Goal: Information Seeking & Learning: Check status

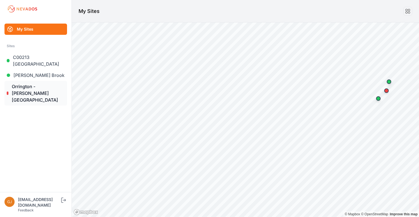
click at [26, 87] on link "Orrington - [PERSON_NAME][GEOGRAPHIC_DATA]" at bounding box center [35, 93] width 63 height 25
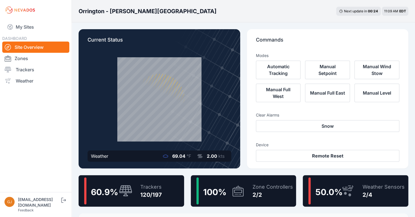
click at [251, 191] on div "Zone Controllers 2/2" at bounding box center [270, 190] width 46 height 27
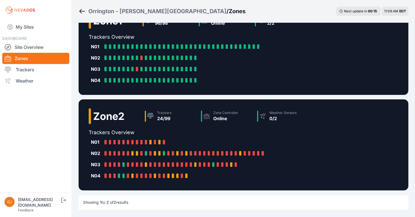
scroll to position [18, 0]
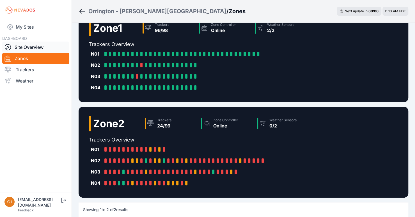
click at [31, 47] on link "Site Overview" at bounding box center [35, 47] width 67 height 11
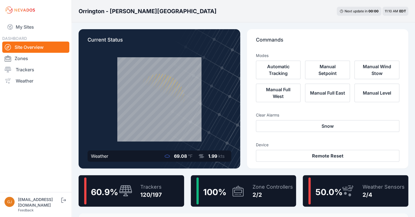
click at [152, 196] on div "120/197" at bounding box center [151, 195] width 22 height 8
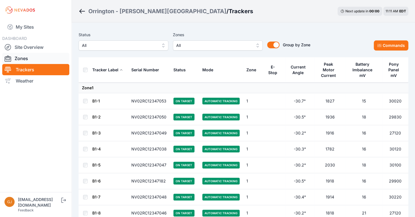
click at [24, 58] on link "Zones" at bounding box center [35, 58] width 67 height 11
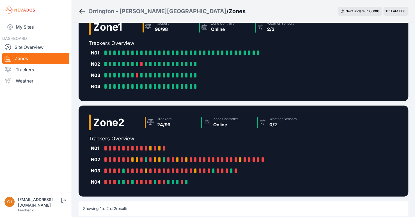
scroll to position [28, 0]
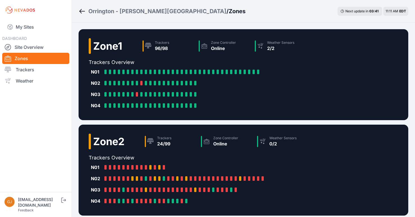
scroll to position [28, 0]
click at [24, 49] on link "Site Overview" at bounding box center [35, 47] width 67 height 11
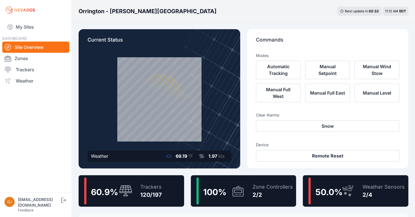
click at [230, 188] on div "100 %" at bounding box center [220, 190] width 48 height 27
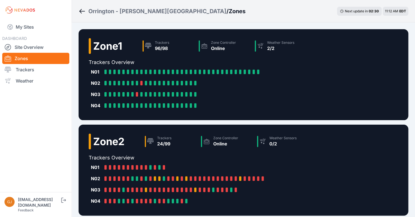
scroll to position [28, 0]
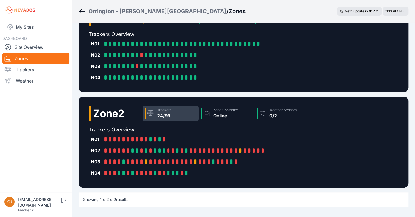
click at [163, 112] on div "Trackers" at bounding box center [164, 110] width 14 height 4
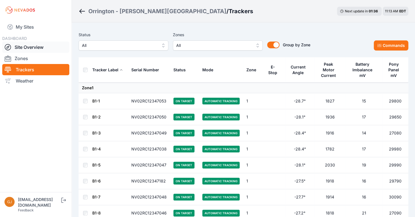
click at [35, 49] on link "Site Overview" at bounding box center [35, 47] width 67 height 11
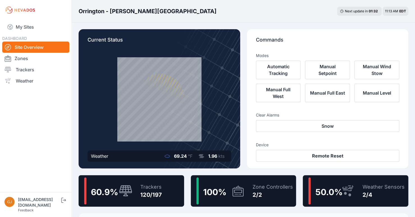
click at [249, 196] on div "Zone Controllers 2/2" at bounding box center [270, 190] width 46 height 27
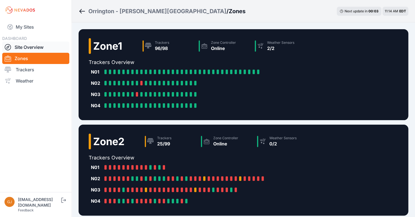
click at [39, 48] on link "Site Overview" at bounding box center [35, 47] width 67 height 11
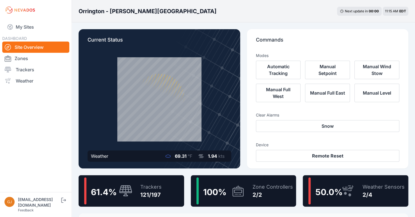
click at [220, 189] on span "100 %" at bounding box center [214, 192] width 23 height 10
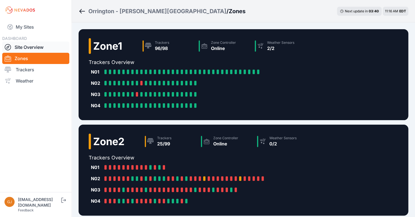
click at [30, 47] on link "Site Overview" at bounding box center [35, 47] width 67 height 11
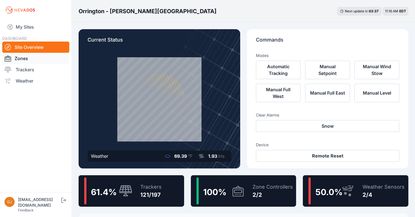
click at [26, 56] on link "Zones" at bounding box center [35, 58] width 67 height 11
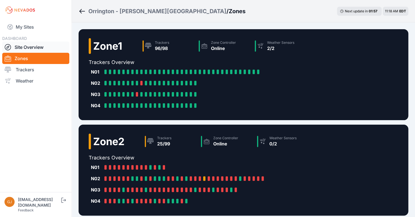
click at [19, 46] on link "Site Overview" at bounding box center [35, 47] width 67 height 11
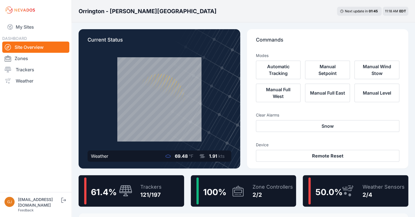
click at [243, 189] on icon at bounding box center [237, 190] width 11 height 11
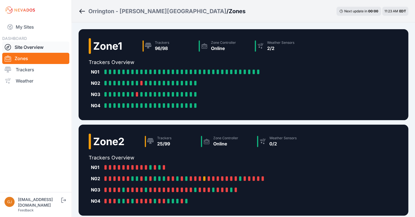
click at [38, 47] on link "Site Overview" at bounding box center [35, 47] width 67 height 11
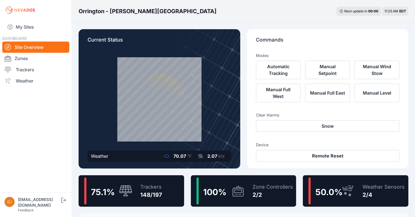
click at [239, 189] on icon at bounding box center [237, 190] width 13 height 13
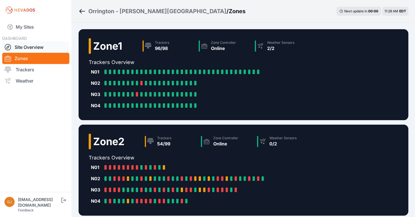
click at [39, 50] on link "Site Overview" at bounding box center [35, 47] width 67 height 11
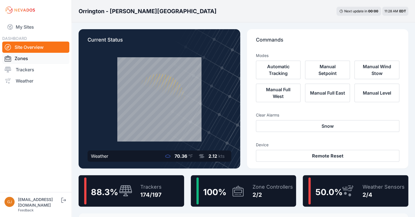
click at [25, 60] on link "Zones" at bounding box center [35, 58] width 67 height 11
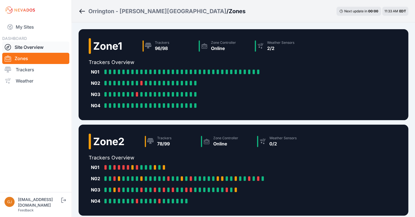
click at [35, 50] on link "Site Overview" at bounding box center [35, 47] width 67 height 11
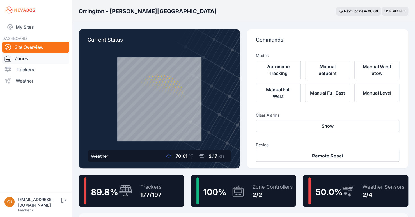
click at [25, 57] on link "Zones" at bounding box center [35, 58] width 67 height 11
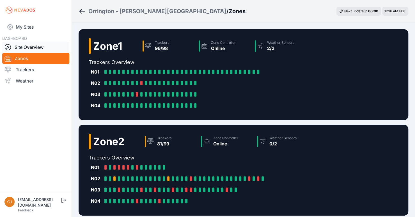
click at [38, 48] on link "Site Overview" at bounding box center [35, 47] width 67 height 11
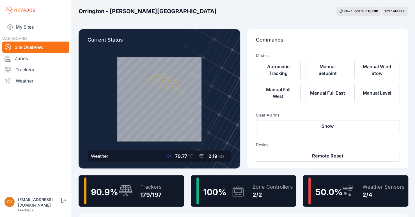
click at [232, 185] on icon at bounding box center [237, 190] width 13 height 13
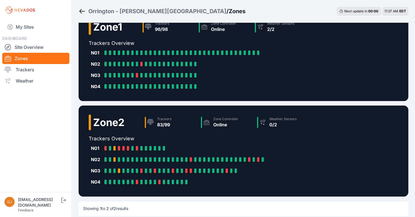
scroll to position [28, 0]
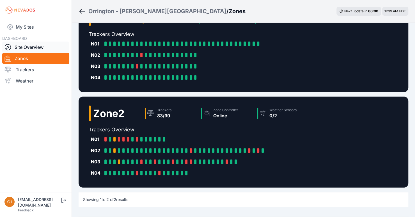
click at [37, 49] on link "Site Overview" at bounding box center [35, 47] width 67 height 11
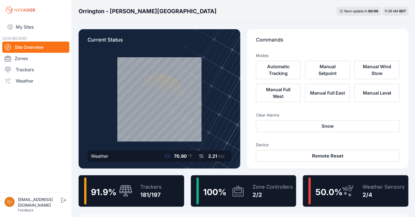
click at [242, 188] on icon at bounding box center [237, 190] width 11 height 11
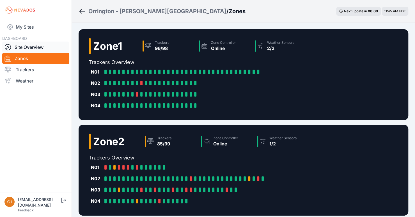
click at [29, 49] on link "Site Overview" at bounding box center [35, 47] width 67 height 11
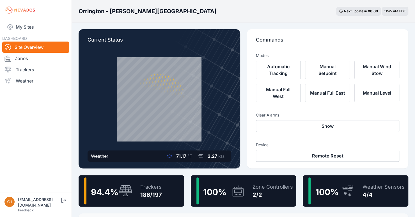
click at [231, 184] on icon at bounding box center [237, 190] width 13 height 13
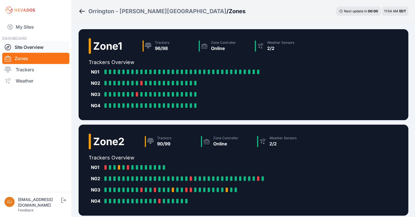
click at [24, 46] on link "Site Overview" at bounding box center [35, 47] width 67 height 11
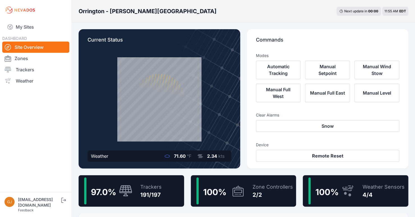
click at [249, 191] on div "Zone Controllers 2/2" at bounding box center [270, 190] width 46 height 27
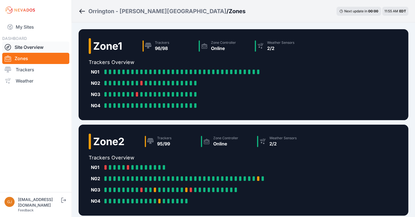
click at [27, 49] on link "Site Overview" at bounding box center [35, 47] width 67 height 11
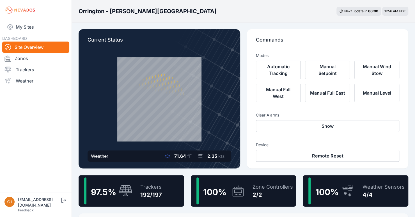
click at [243, 188] on icon at bounding box center [237, 190] width 13 height 13
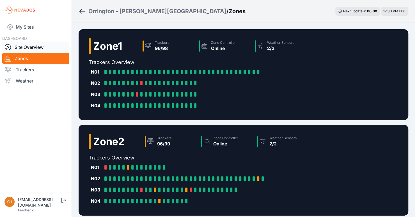
click at [41, 46] on link "Site Overview" at bounding box center [35, 47] width 67 height 11
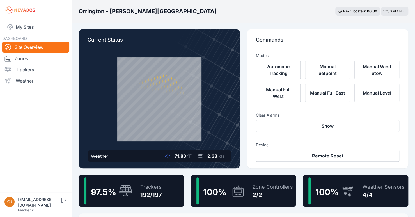
click at [232, 189] on icon at bounding box center [237, 190] width 13 height 13
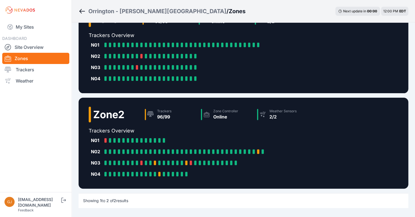
scroll to position [28, 0]
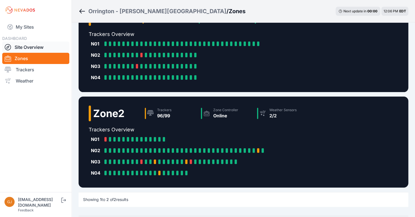
click at [32, 49] on link "Site Overview" at bounding box center [35, 47] width 67 height 11
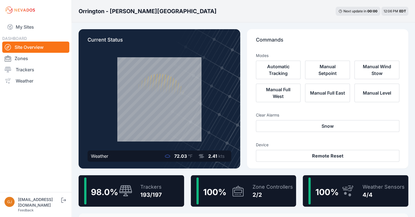
click at [251, 189] on div "Zone Controllers 2/2" at bounding box center [270, 190] width 46 height 27
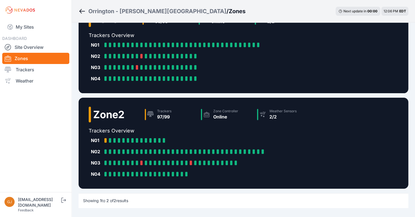
scroll to position [28, 0]
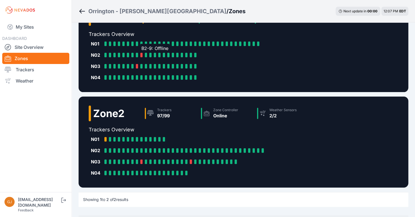
click at [142, 55] on div at bounding box center [141, 55] width 2 height 4
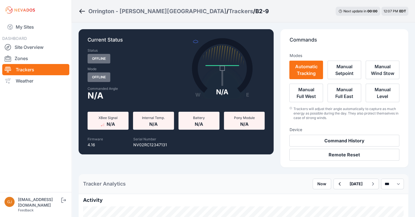
click at [80, 10] on icon "Breadcrumb" at bounding box center [80, 11] width 3 height 4
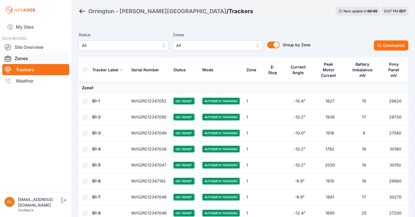
click at [25, 59] on link "Zones" at bounding box center [35, 58] width 67 height 11
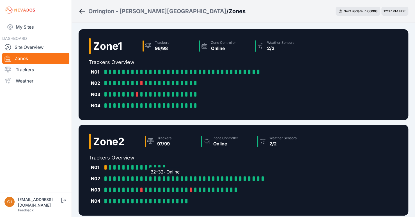
click at [150, 180] on div at bounding box center [150, 178] width 2 height 4
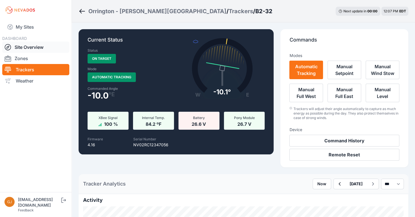
click at [24, 47] on link "Site Overview" at bounding box center [35, 47] width 67 height 11
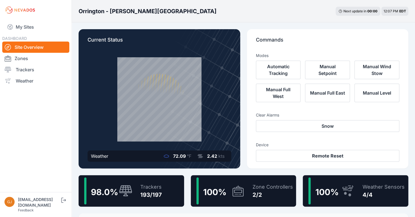
click at [233, 188] on icon at bounding box center [237, 190] width 11 height 11
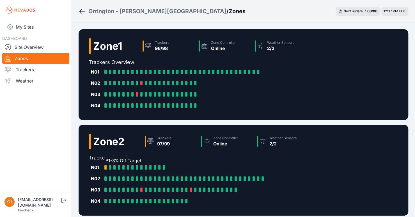
click at [105, 167] on div at bounding box center [105, 167] width 2 height 4
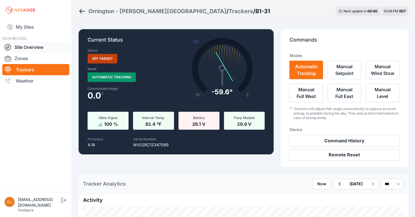
click at [19, 45] on link "Site Overview" at bounding box center [35, 47] width 67 height 11
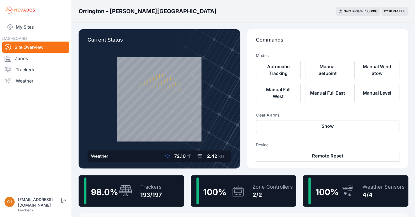
click at [251, 189] on div "Zone Controllers 2/2" at bounding box center [270, 190] width 46 height 27
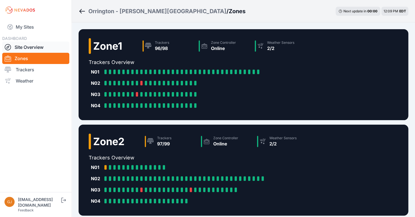
click at [24, 47] on link "Site Overview" at bounding box center [35, 47] width 67 height 11
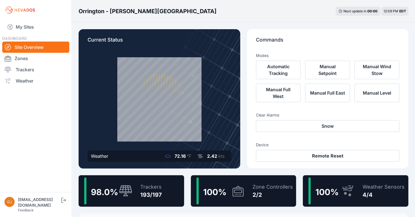
click at [237, 188] on icon at bounding box center [237, 190] width 11 height 11
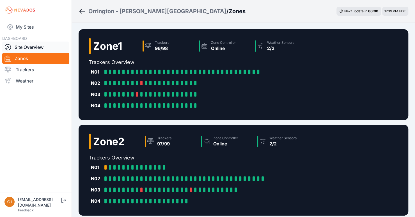
click at [31, 47] on link "Site Overview" at bounding box center [35, 47] width 67 height 11
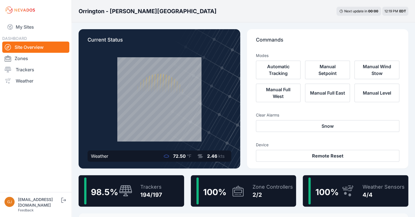
click at [231, 191] on icon at bounding box center [237, 190] width 13 height 13
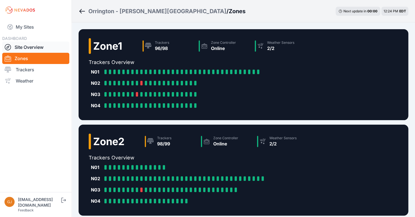
click at [31, 47] on link "Site Overview" at bounding box center [35, 47] width 67 height 11
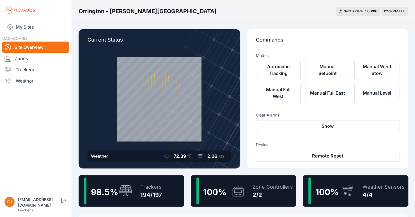
click at [232, 190] on icon at bounding box center [237, 190] width 13 height 13
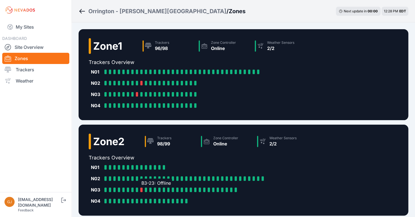
click at [142, 189] on div at bounding box center [141, 189] width 2 height 4
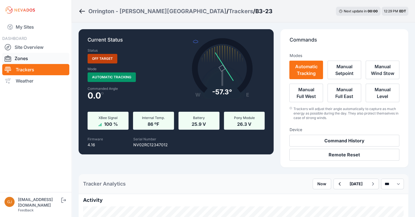
click at [24, 57] on link "Zones" at bounding box center [35, 58] width 67 height 11
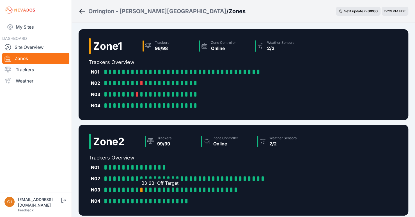
click at [141, 189] on div at bounding box center [141, 189] width 2 height 4
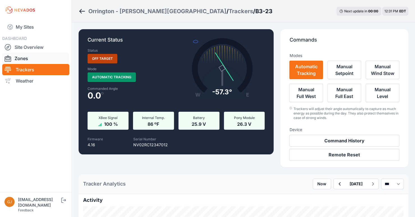
click at [26, 58] on link "Zones" at bounding box center [35, 58] width 67 height 11
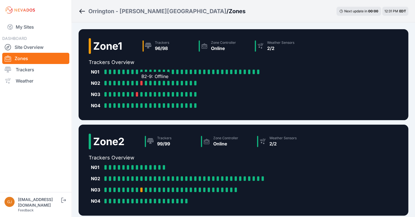
click at [141, 83] on div at bounding box center [141, 83] width 2 height 4
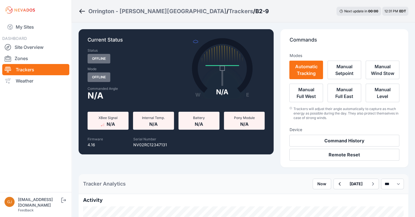
click at [81, 12] on icon "Breadcrumb" at bounding box center [82, 11] width 7 height 7
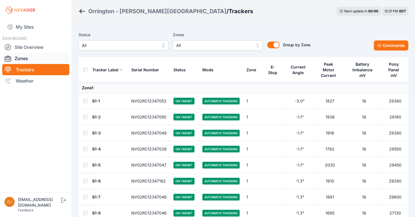
click at [25, 59] on link "Zones" at bounding box center [35, 58] width 67 height 11
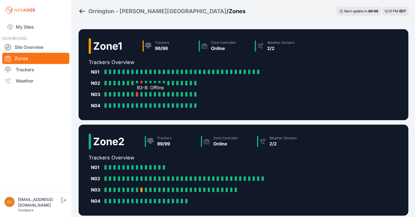
click at [138, 94] on div "B3-8: Offline" at bounding box center [138, 94] width 4 height 4
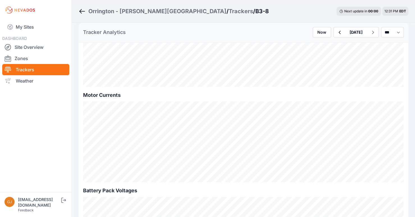
scroll to position [393, 0]
click at [29, 58] on link "Zones" at bounding box center [35, 58] width 67 height 11
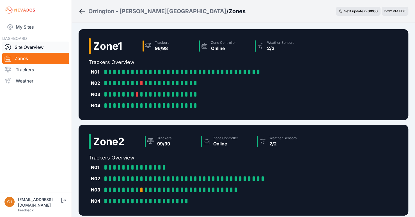
click at [35, 46] on link "Site Overview" at bounding box center [35, 47] width 67 height 11
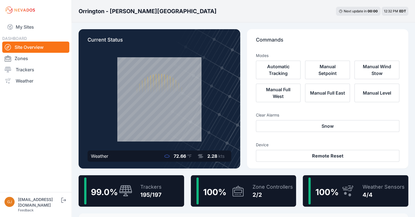
click at [215, 191] on span "100 %" at bounding box center [214, 192] width 23 height 10
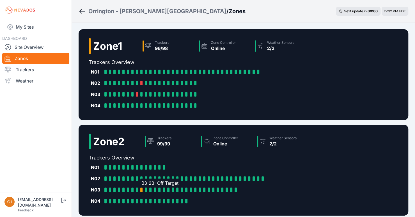
click at [142, 190] on div at bounding box center [141, 189] width 2 height 4
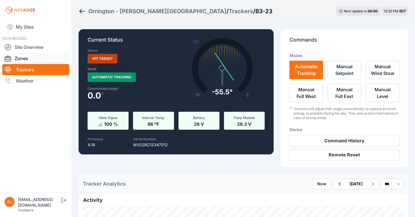
click at [22, 61] on link "Zones" at bounding box center [35, 58] width 67 height 11
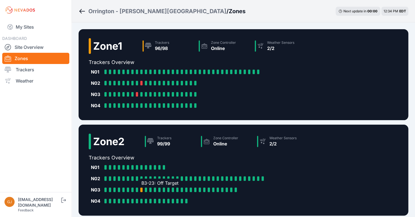
click at [142, 189] on div at bounding box center [141, 189] width 2 height 4
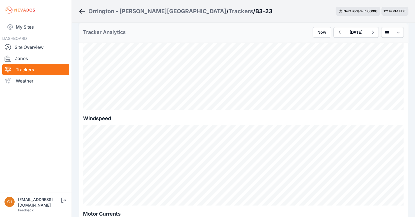
scroll to position [168, 0]
click at [27, 59] on link "Zones" at bounding box center [35, 58] width 67 height 11
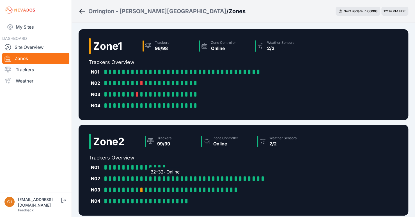
click at [150, 178] on div at bounding box center [150, 178] width 2 height 4
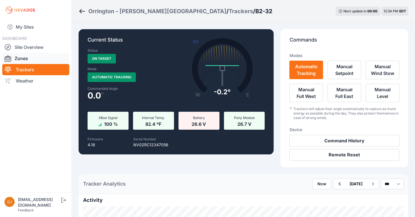
click at [23, 58] on link "Zones" at bounding box center [35, 58] width 67 height 11
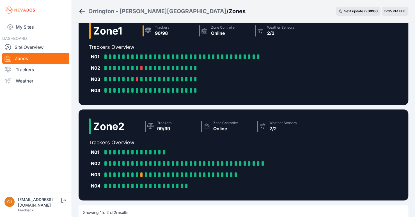
scroll to position [28, 0]
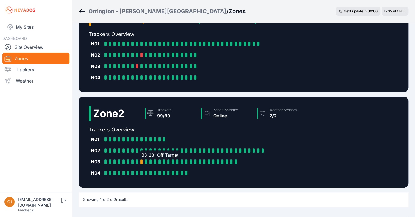
click at [142, 161] on div at bounding box center [141, 161] width 2 height 4
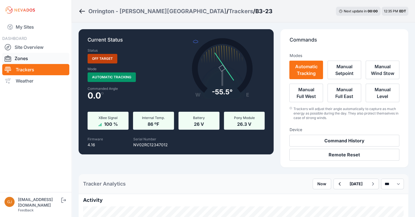
click at [24, 58] on link "Zones" at bounding box center [35, 58] width 67 height 11
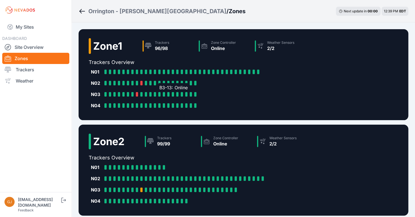
click at [159, 92] on div at bounding box center [159, 94] width 2 height 4
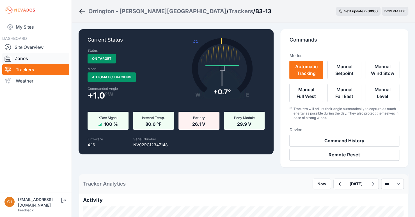
click at [24, 58] on link "Zones" at bounding box center [35, 58] width 67 height 11
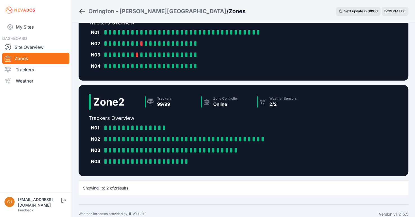
scroll to position [46, 0]
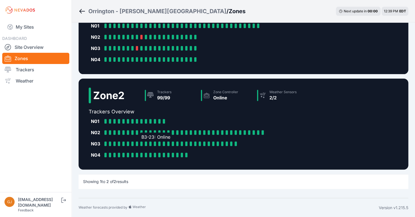
click at [141, 144] on div at bounding box center [141, 143] width 2 height 4
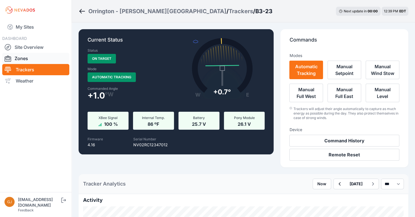
click at [25, 59] on link "Zones" at bounding box center [35, 58] width 67 height 11
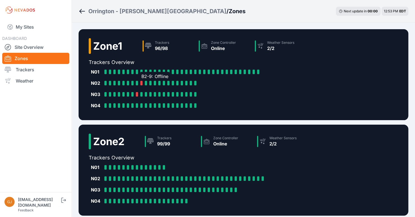
click at [143, 85] on div "B2-9: Offline" at bounding box center [142, 83] width 4 height 4
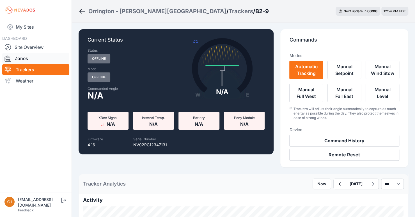
click at [22, 57] on link "Zones" at bounding box center [35, 58] width 67 height 11
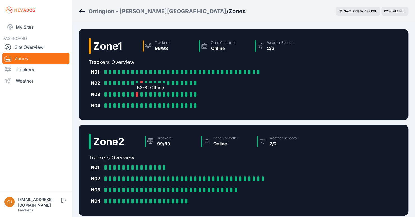
click at [137, 95] on div at bounding box center [137, 94] width 2 height 4
